Goal: Task Accomplishment & Management: Manage account settings

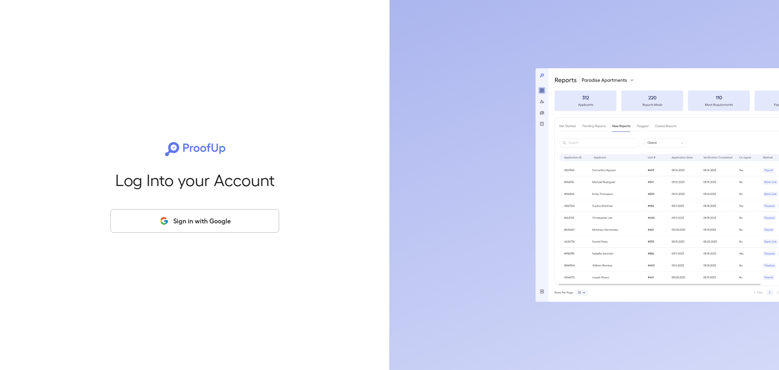
click at [184, 218] on button "Sign in with Google" at bounding box center [194, 221] width 169 height 24
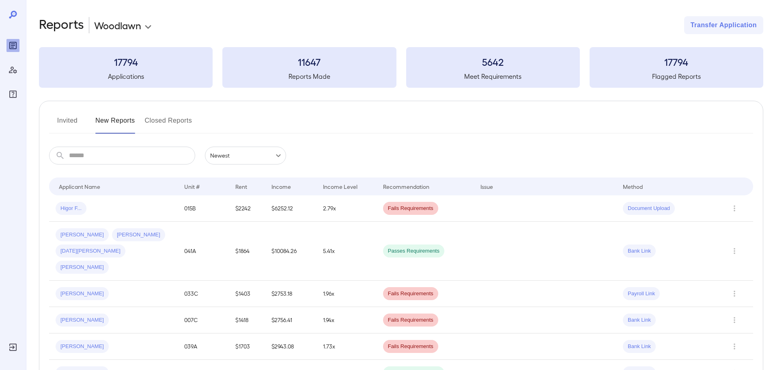
click at [148, 25] on body "**********" at bounding box center [386, 185] width 773 height 370
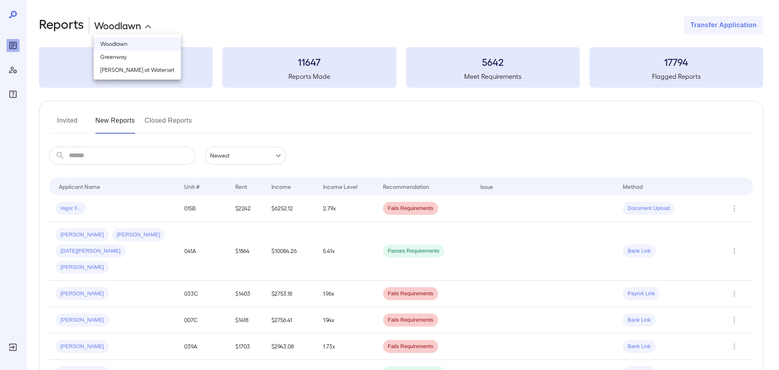
click at [116, 58] on li "Greenway" at bounding box center [137, 56] width 87 height 13
type input "**********"
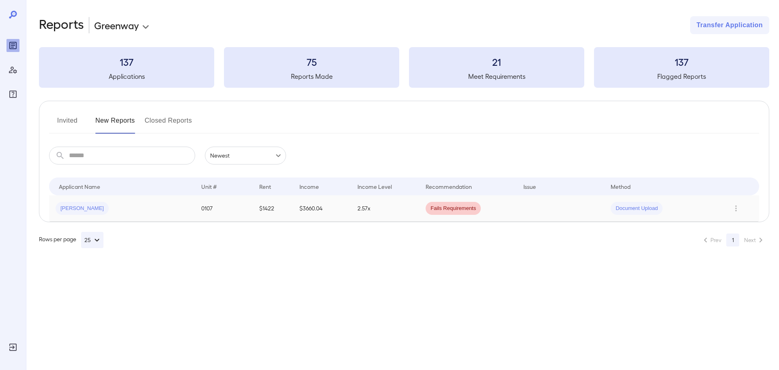
click at [75, 205] on span "[PERSON_NAME]" at bounding box center [82, 208] width 53 height 8
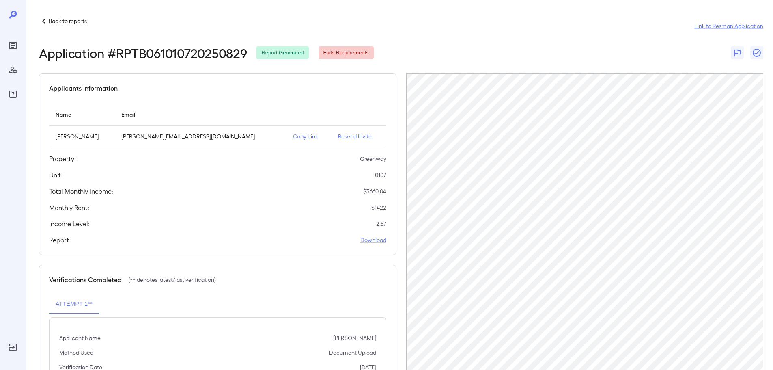
click at [66, 20] on p "Back to reports" at bounding box center [68, 21] width 38 height 8
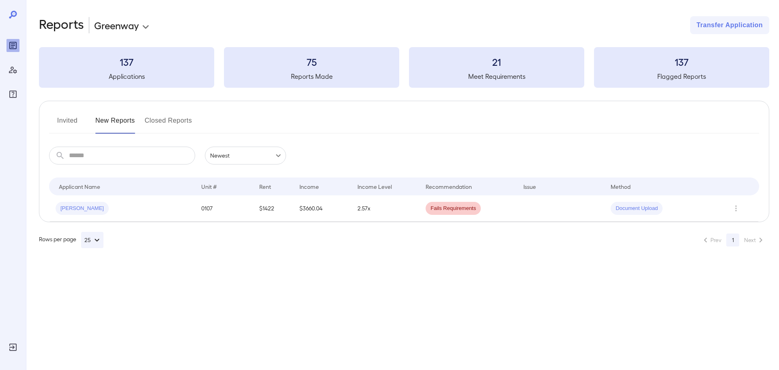
click at [68, 122] on button "Invited" at bounding box center [67, 123] width 37 height 19
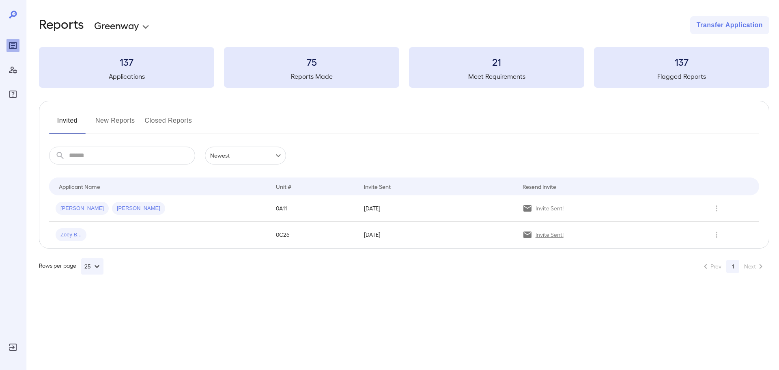
click at [153, 116] on button "Closed Reports" at bounding box center [168, 123] width 47 height 19
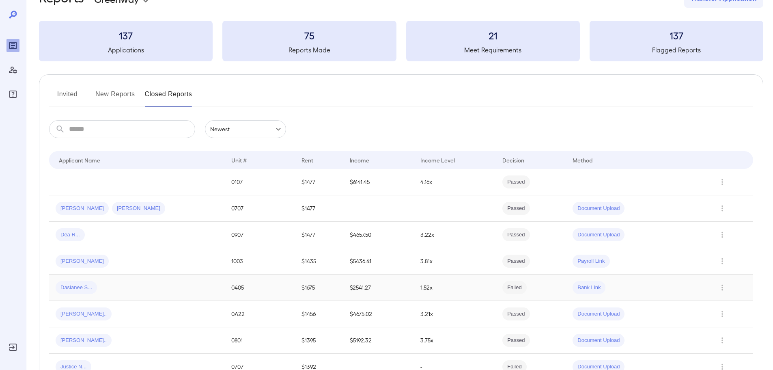
scroll to position [41, 0]
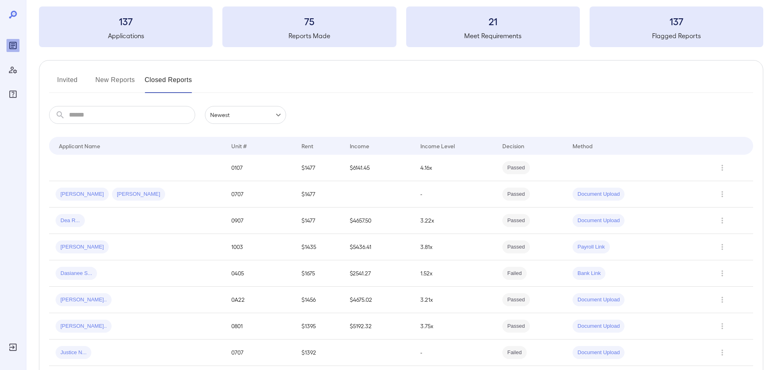
click at [113, 79] on button "New Reports" at bounding box center [115, 82] width 40 height 19
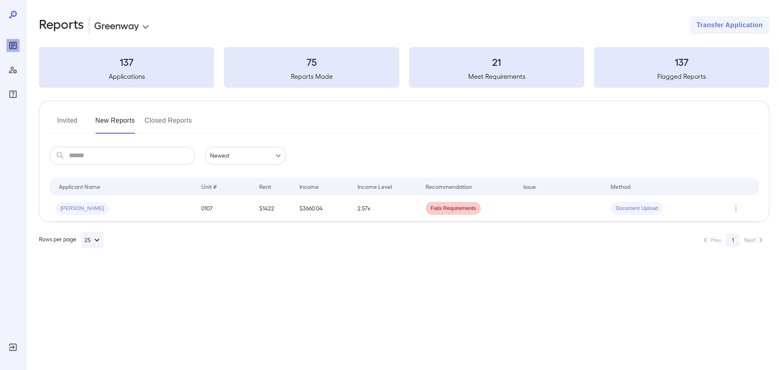
click at [64, 120] on button "Invited" at bounding box center [67, 123] width 37 height 19
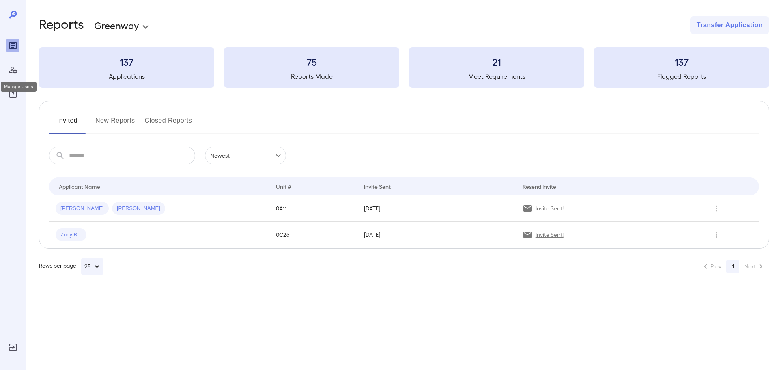
click at [12, 70] on icon "Manage Users" at bounding box center [13, 70] width 10 height 10
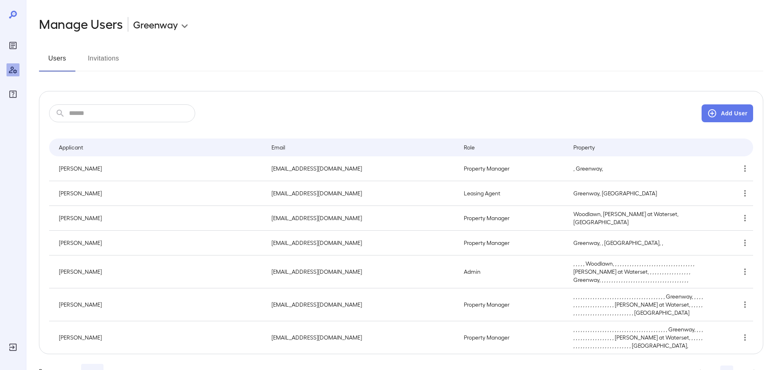
click at [12, 43] on icon "Reports" at bounding box center [13, 46] width 10 height 10
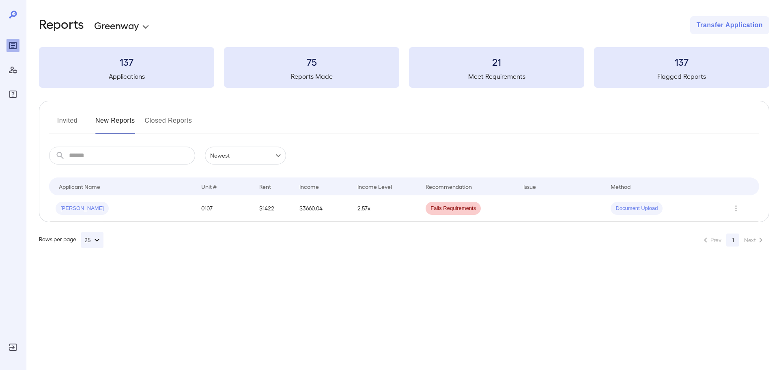
click at [63, 124] on button "Invited" at bounding box center [67, 123] width 37 height 19
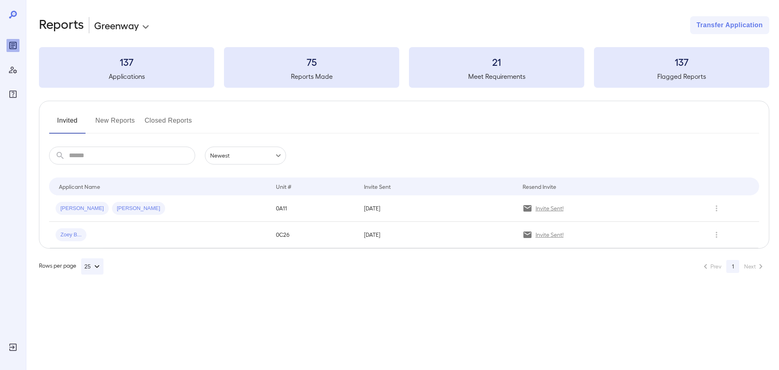
click at [105, 123] on button "New Reports" at bounding box center [115, 123] width 40 height 19
